Goal: Check status

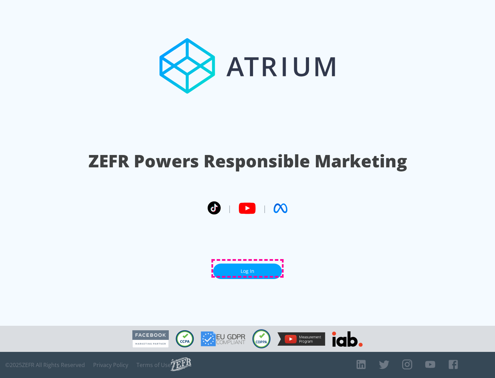
click at [247, 268] on link "Log In" at bounding box center [247, 270] width 69 height 15
